Goal: Task Accomplishment & Management: Use online tool/utility

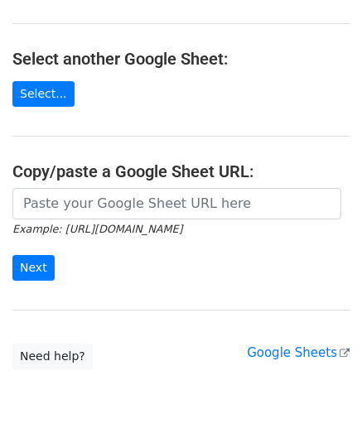
scroll to position [166, 0]
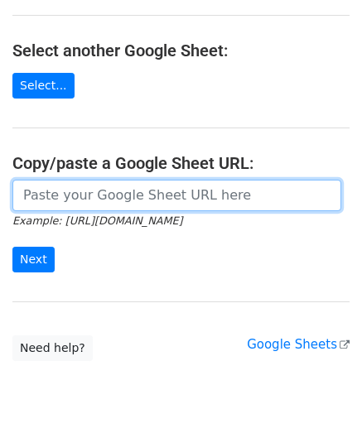
drag, startPoint x: 81, startPoint y: 194, endPoint x: 84, endPoint y: 178, distance: 16.1
click at [81, 194] on input "url" at bounding box center [176, 195] width 329 height 31
paste input "https://docs.google.com/spreadsheets/d/165IWmw9prA6cIm0pu7o0bQOjsDmDfxPEwfh7yG3…"
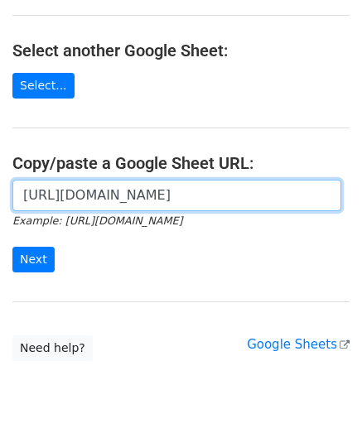
scroll to position [0, 372]
type input "https://docs.google.com/spreadsheets/d/165IWmw9prA6cIm0pu7o0bQOjsDmDfxPEwfh7yG3…"
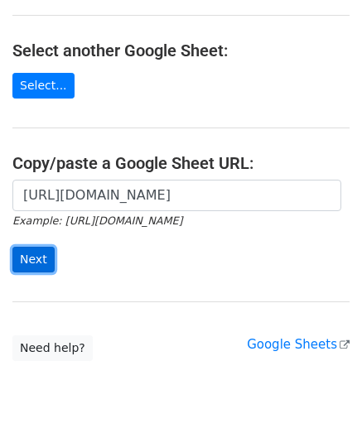
click at [36, 256] on input "Next" at bounding box center [33, 260] width 42 height 26
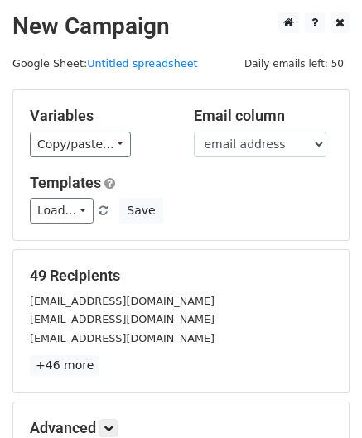
scroll to position [202, 0]
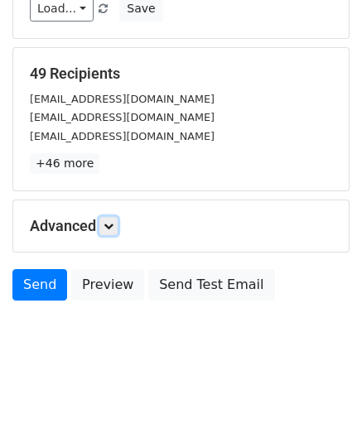
drag, startPoint x: 116, startPoint y: 223, endPoint x: 111, endPoint y: 186, distance: 36.7
click at [113, 223] on icon at bounding box center [108, 226] width 10 height 10
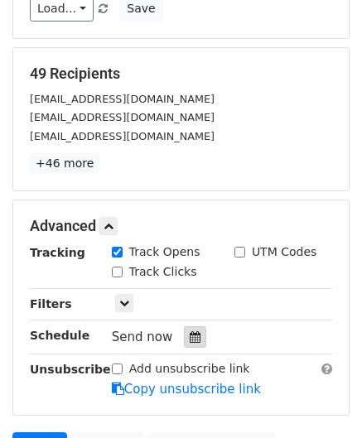
click at [190, 331] on icon at bounding box center [195, 337] width 11 height 12
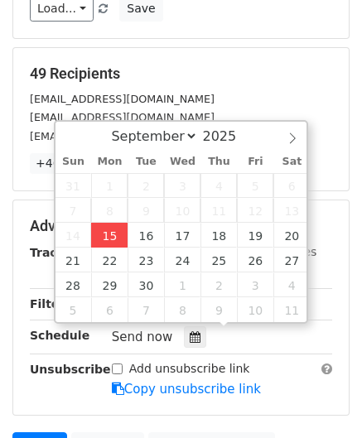
type input "[DATE] 12:00"
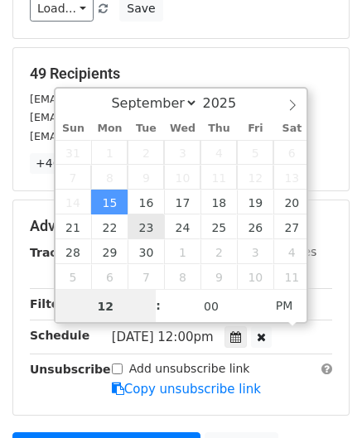
paste input "1"
type input "11"
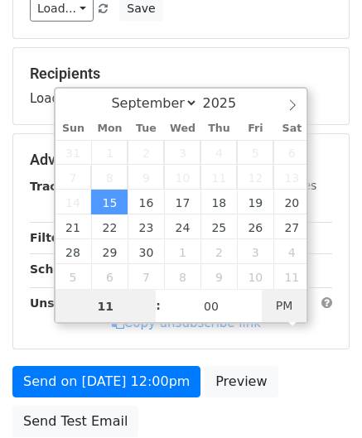
type input "[DATE] 11:00"
click at [281, 307] on span "AM" at bounding box center [284, 305] width 46 height 33
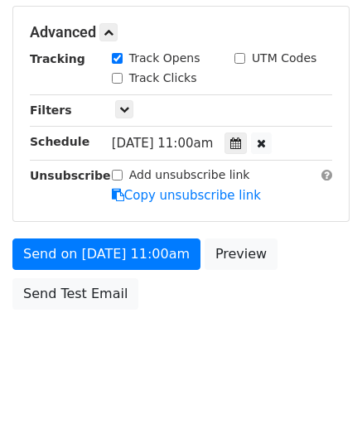
scroll to position [396, 0]
